Goal: Information Seeking & Learning: Learn about a topic

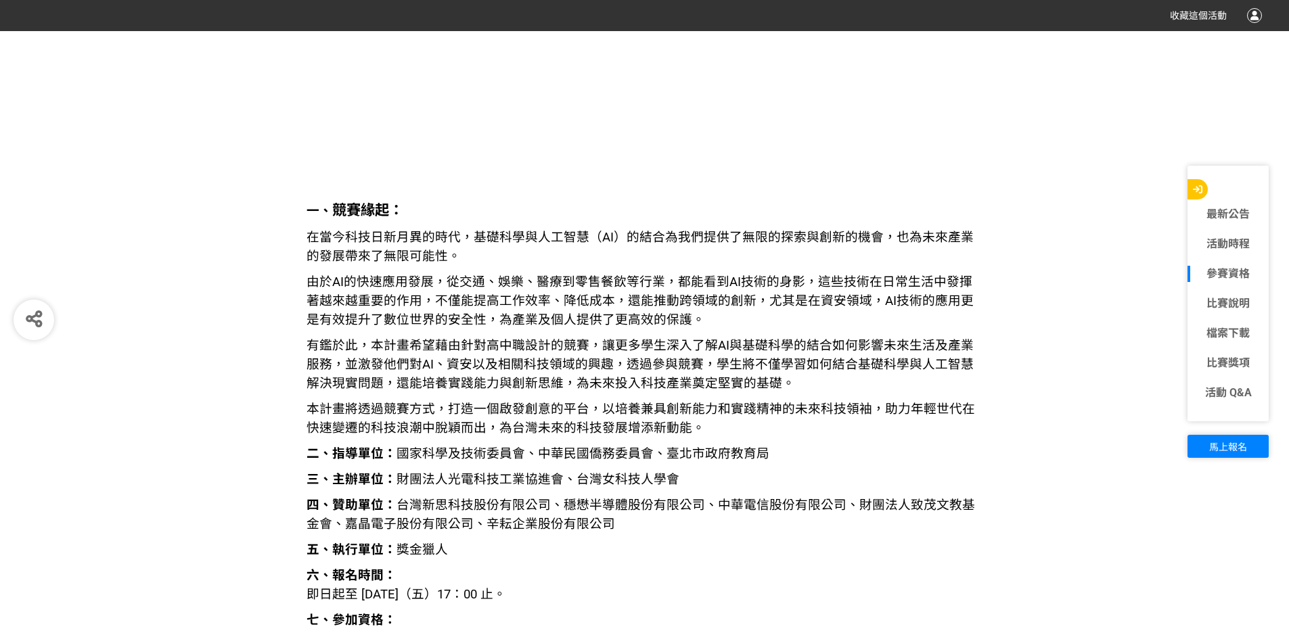
scroll to position [1420, 0]
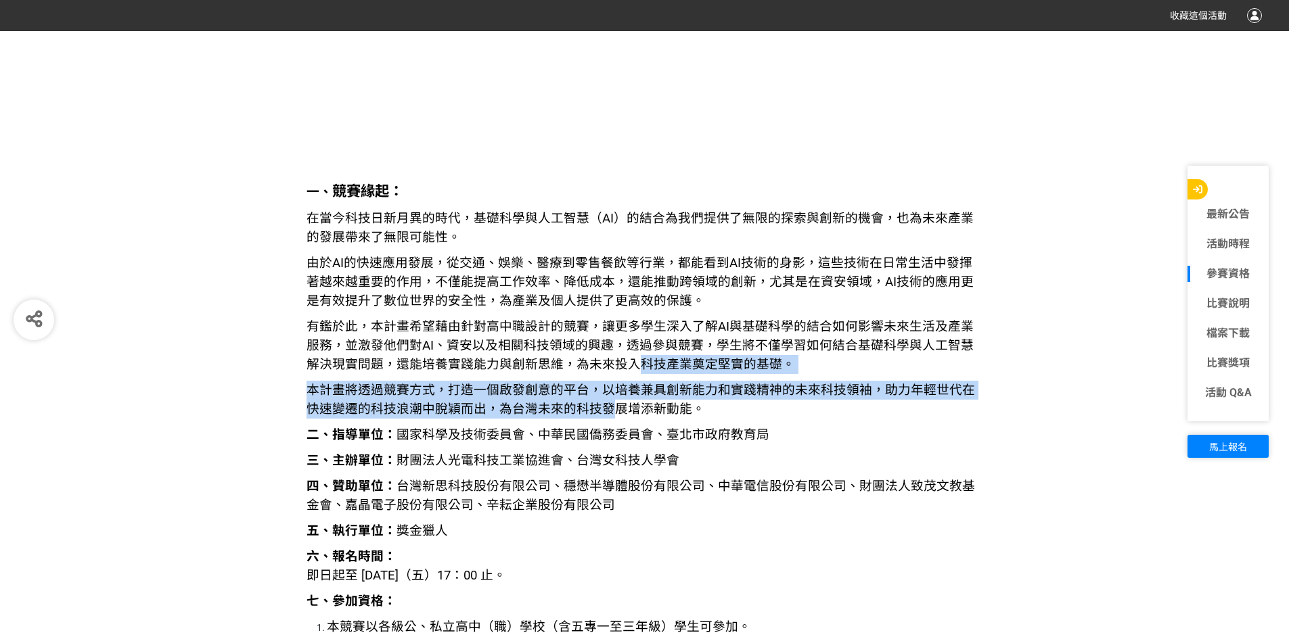
drag, startPoint x: 609, startPoint y: 356, endPoint x: 596, endPoint y: 407, distance: 52.3
click at [586, 405] on span "本計畫將透過競賽方式，打造一個啟發創意的平台，以培養兼具創新能力和實踐精神的未來科技領袖，助力年輕世代在快速變遷的科技浪潮中脫穎而出，為台灣未來的科技發展增添…" at bounding box center [640, 400] width 668 height 34
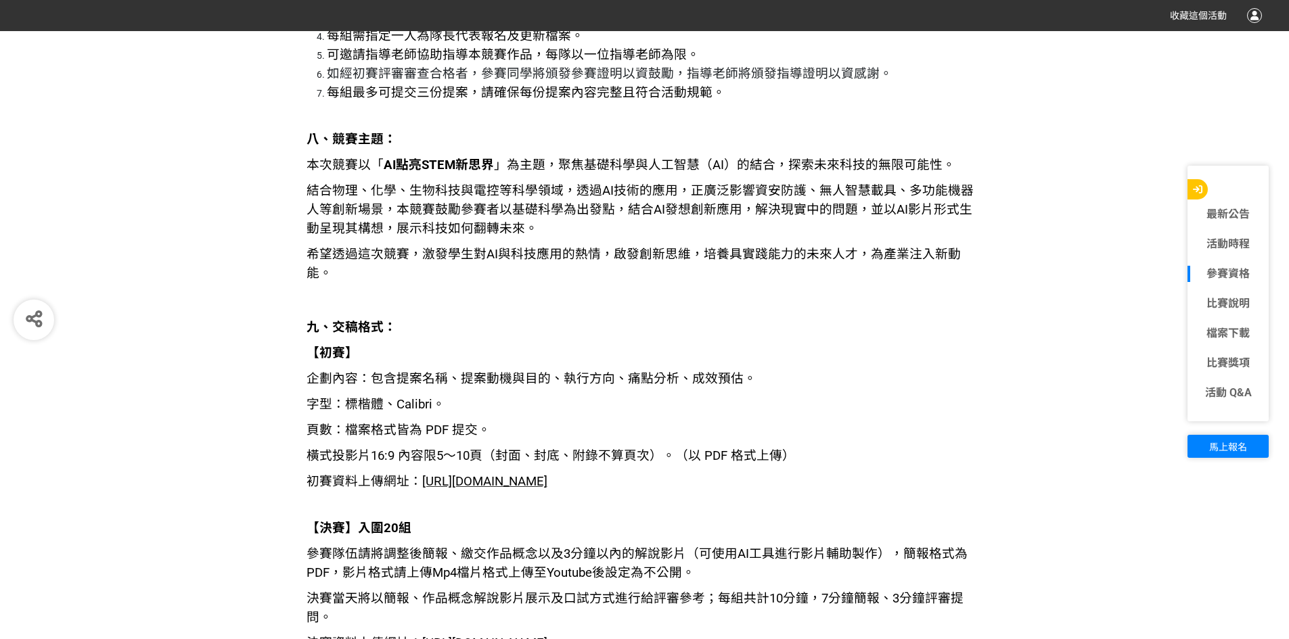
scroll to position [2097, 0]
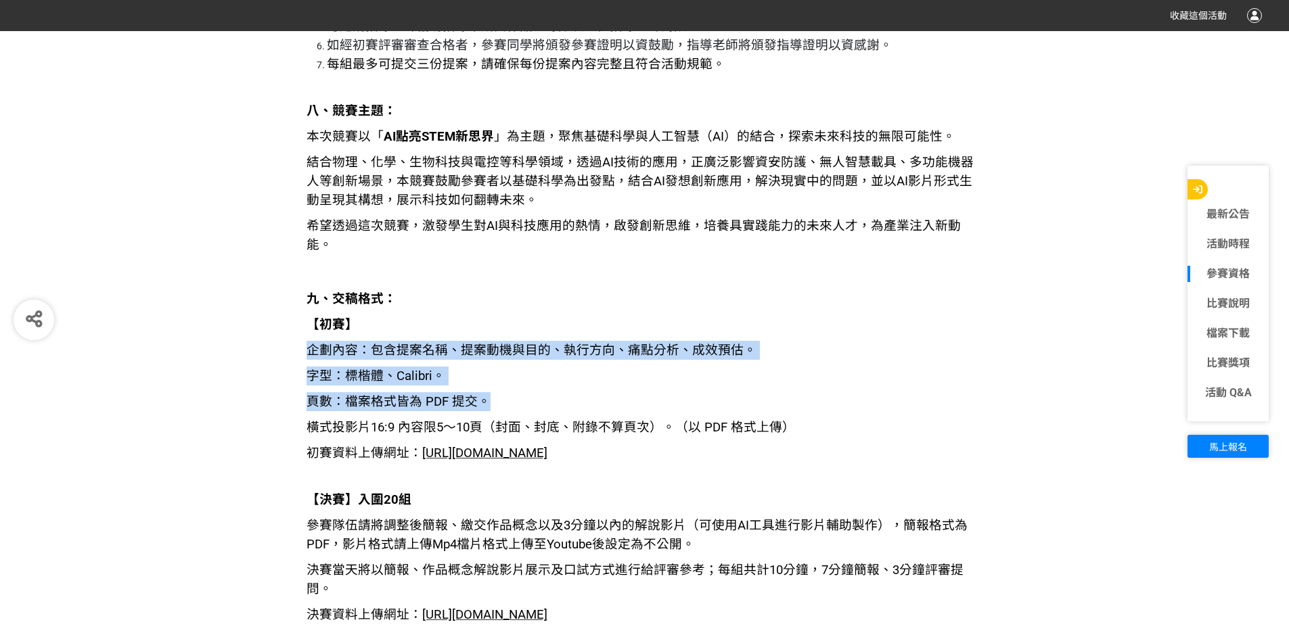
drag, startPoint x: 307, startPoint y: 327, endPoint x: 798, endPoint y: 392, distance: 495.2
click at [423, 394] on span "頁數：檔案格式皆為 PDF 提交。" at bounding box center [398, 401] width 184 height 15
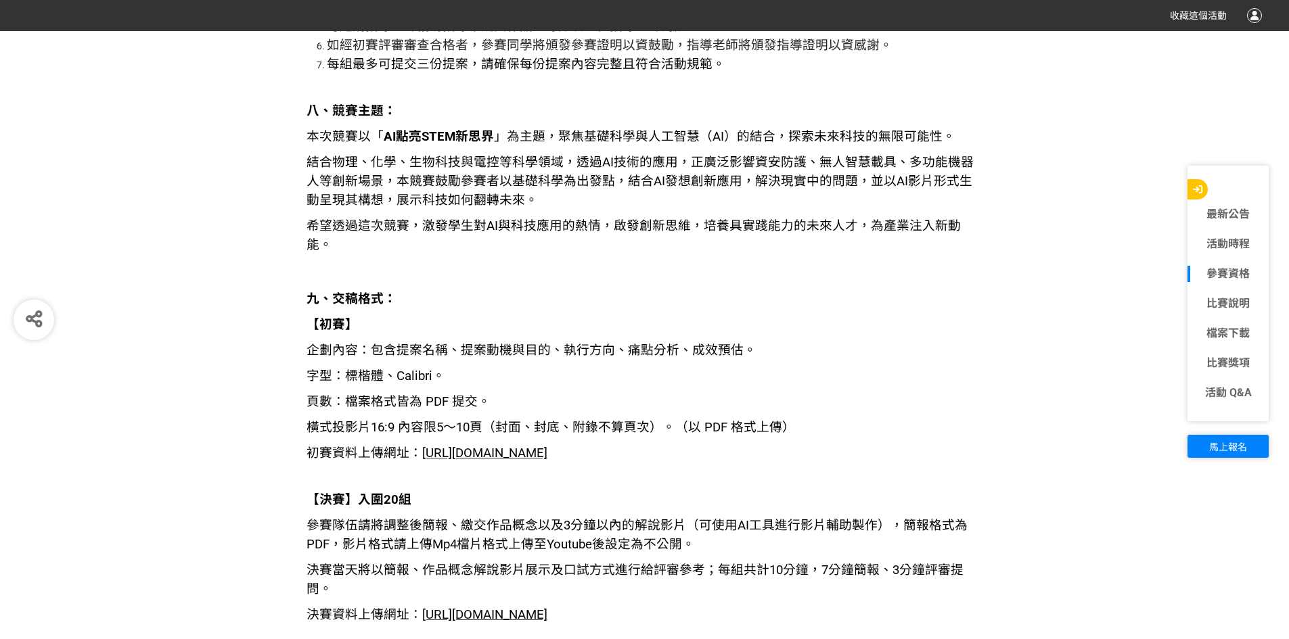
click at [428, 394] on span "頁數：檔案格式皆為 PDF 提交。" at bounding box center [398, 401] width 184 height 15
drag, startPoint x: 452, startPoint y: 390, endPoint x: 483, endPoint y: 389, distance: 31.1
click at [483, 394] on span "頁數：檔案格式皆為 PDF 提交。" at bounding box center [398, 401] width 184 height 15
click at [480, 394] on span "頁數：檔案格式皆為 PDF 提交。" at bounding box center [398, 401] width 184 height 15
click at [446, 446] on span "[URL][DOMAIN_NAME]" at bounding box center [484, 453] width 125 height 15
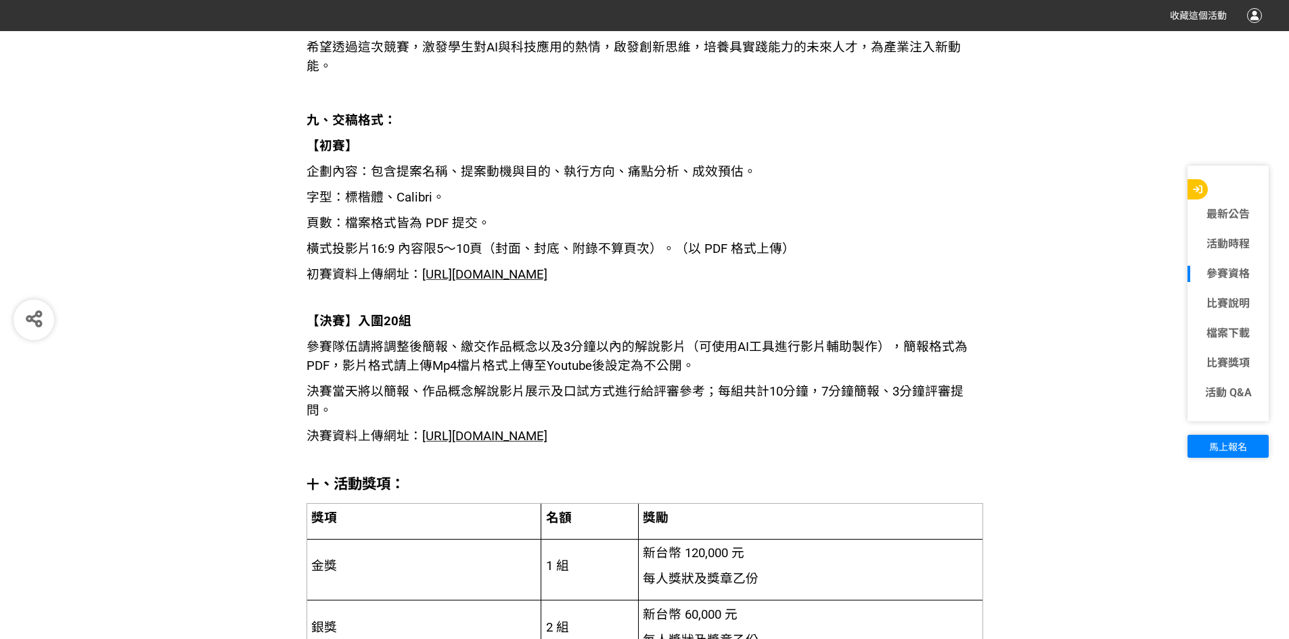
scroll to position [2232, 0]
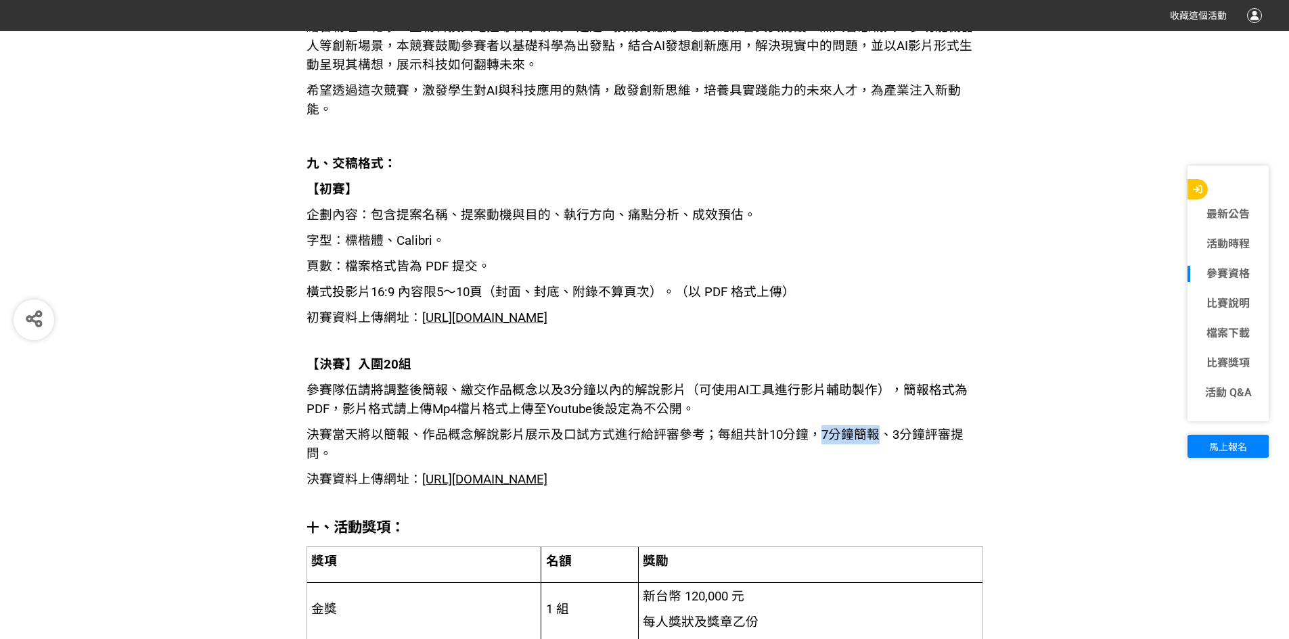
drag, startPoint x: 816, startPoint y: 440, endPoint x: 865, endPoint y: 442, distance: 49.5
click at [872, 439] on span "決賽當天將以簡報、作品概念解說影片展示及口試方式進行給評審參考；每組共計10分鐘，7分鐘簡報、3分鐘評審提問。" at bounding box center [634, 444] width 657 height 34
click at [865, 442] on p "決賽當天將以簡報、作品概念解說影片展示及口試方式進行給評審參考；每組共計10分鐘，7分鐘簡報、3分鐘評審提問。" at bounding box center [644, 444] width 676 height 38
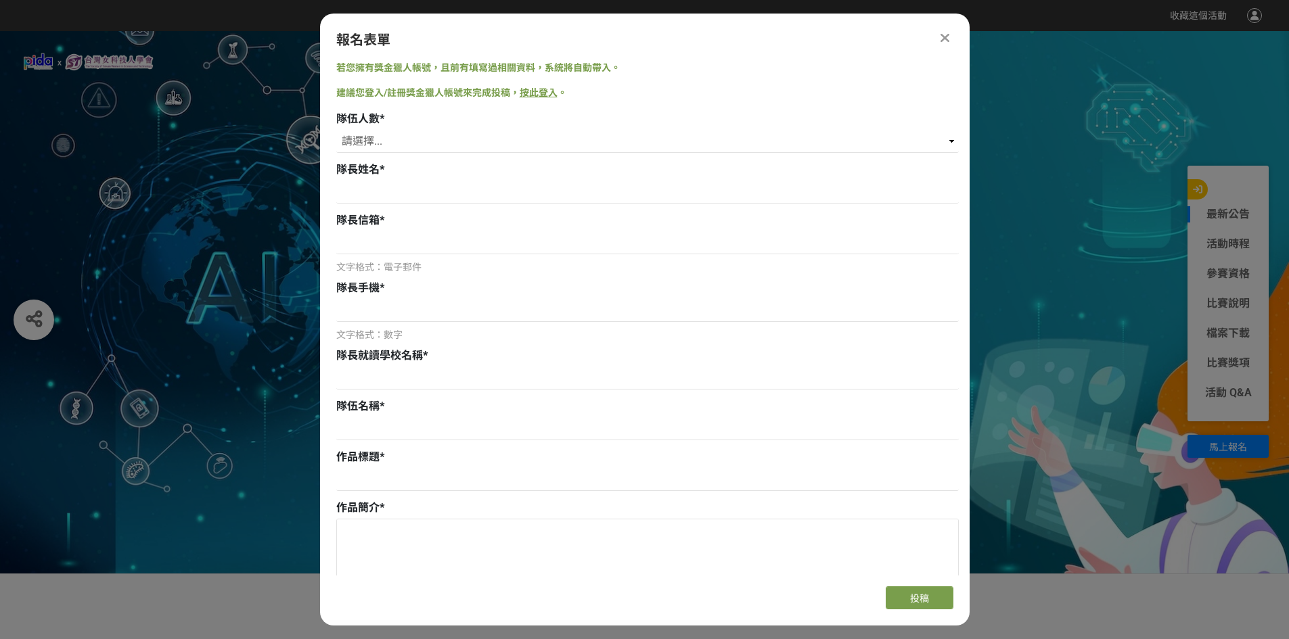
click at [938, 31] on div at bounding box center [945, 38] width 16 height 16
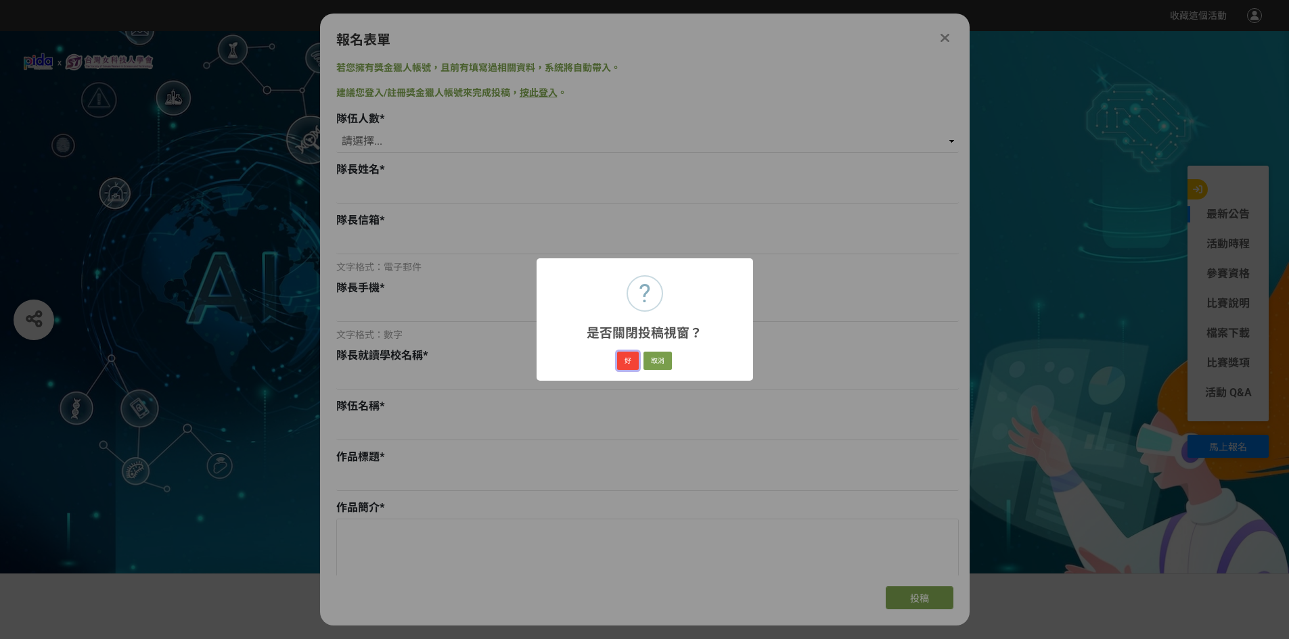
drag, startPoint x: 637, startPoint y: 356, endPoint x: 632, endPoint y: 336, distance: 21.0
click at [636, 356] on button "好" at bounding box center [628, 361] width 22 height 19
